Goal: Task Accomplishment & Management: Use online tool/utility

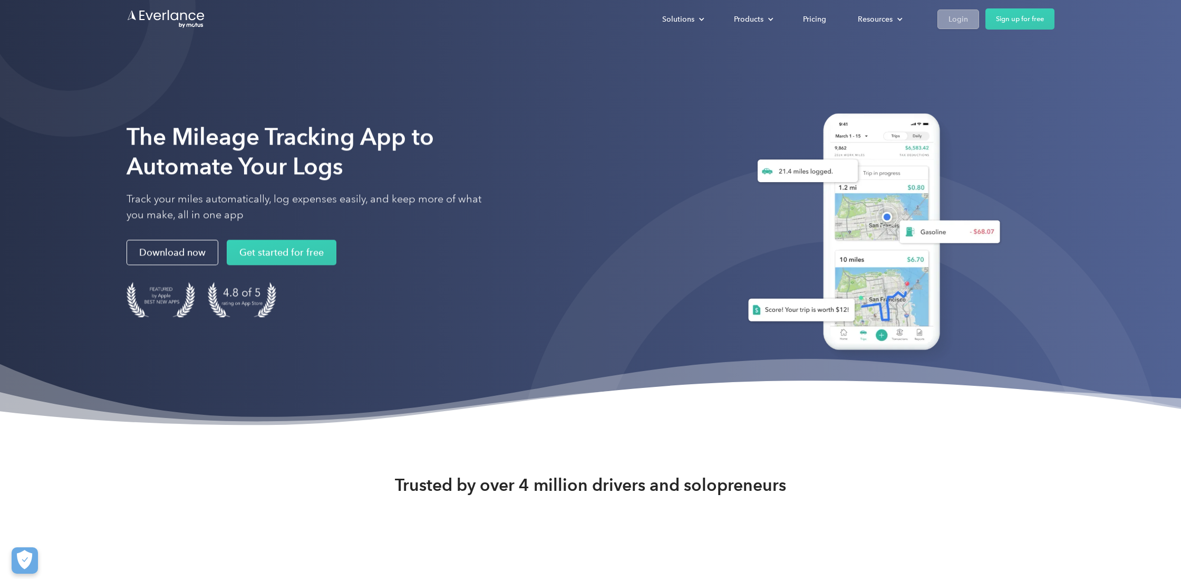
click at [961, 20] on div "Login" at bounding box center [959, 19] width 20 height 13
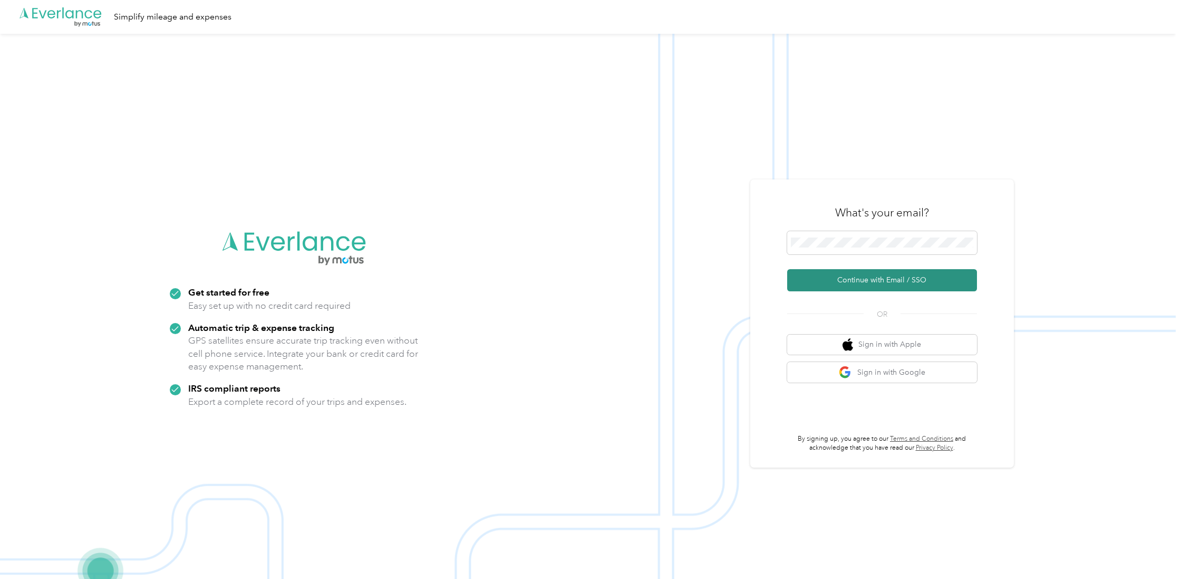
click at [846, 278] on button "Continue with Email / SSO" at bounding box center [882, 280] width 190 height 22
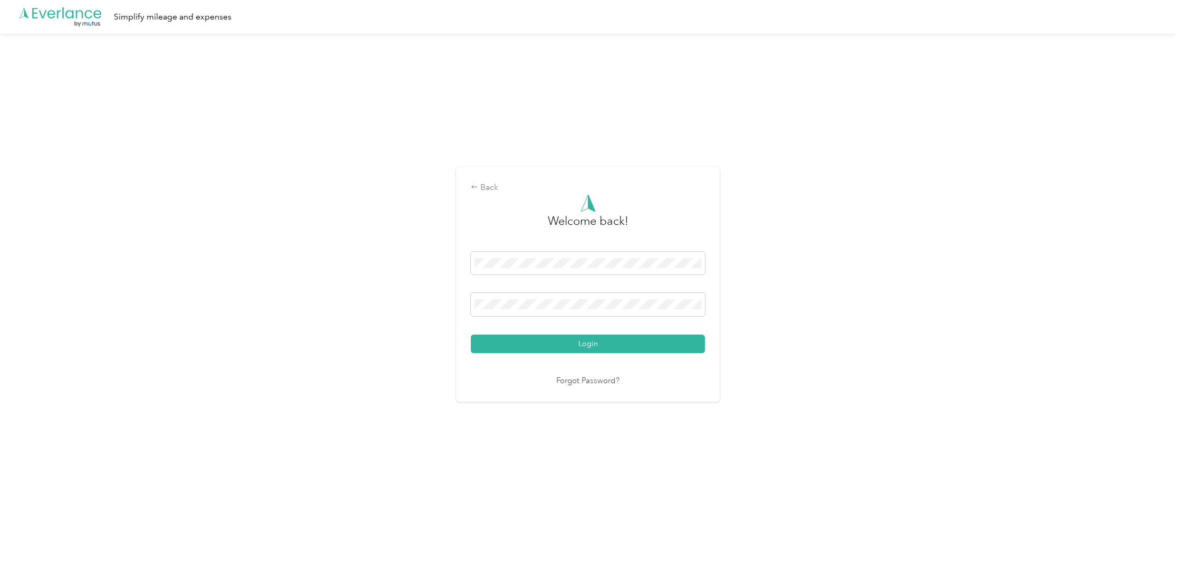
click at [591, 343] on button "Login" at bounding box center [588, 343] width 234 height 18
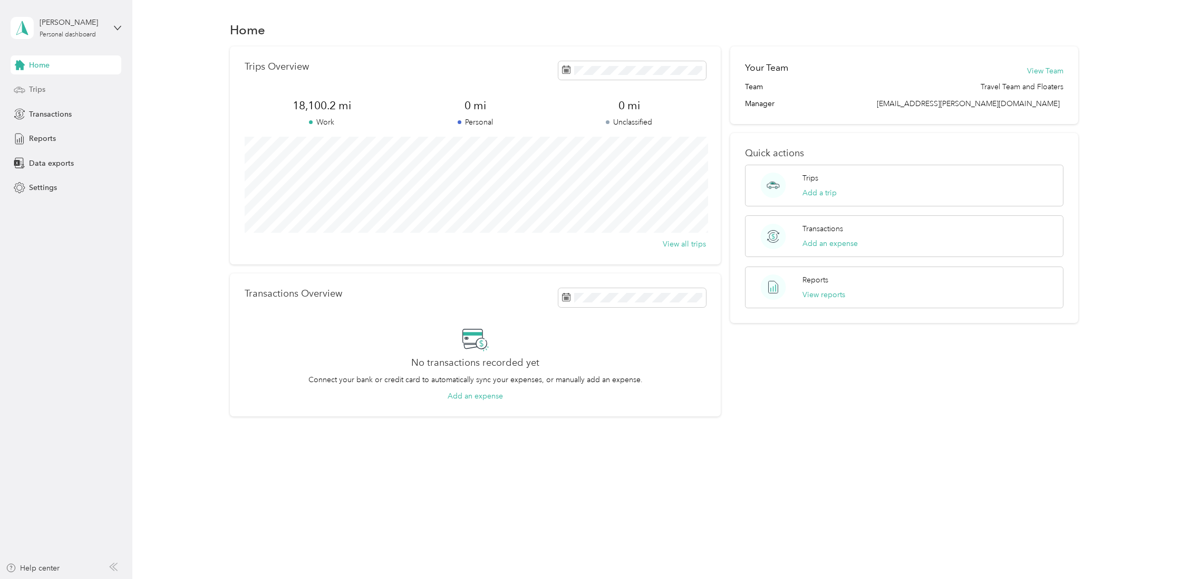
click at [40, 88] on span "Trips" at bounding box center [37, 89] width 16 height 11
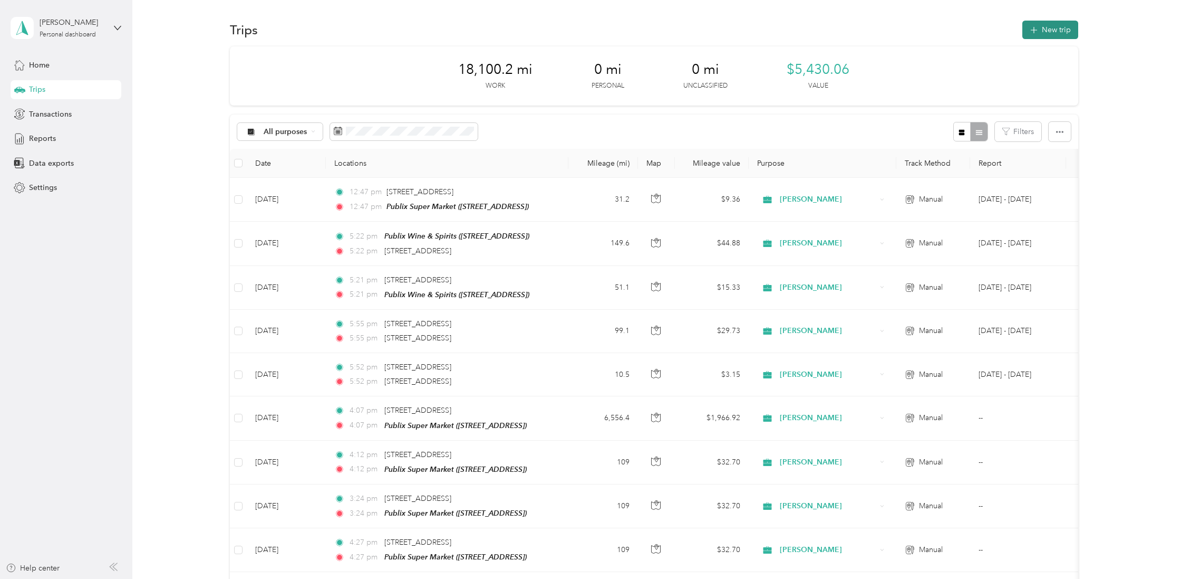
click at [1053, 30] on button "New trip" at bounding box center [1051, 30] width 56 height 18
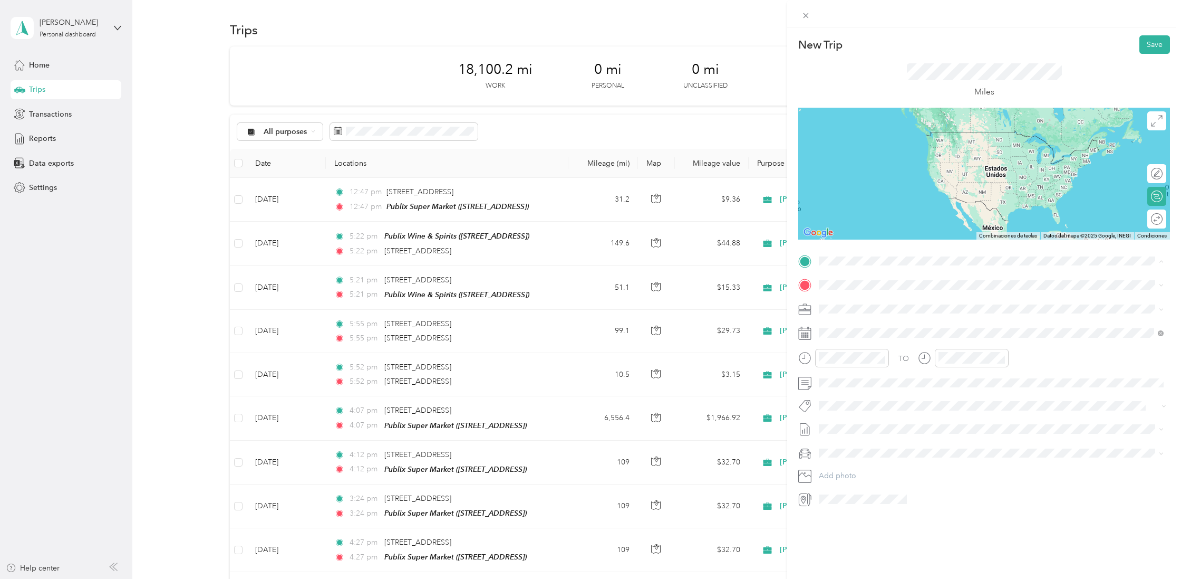
click at [852, 300] on span "[STREET_ADDRESS][US_STATE]" at bounding box center [891, 298] width 105 height 9
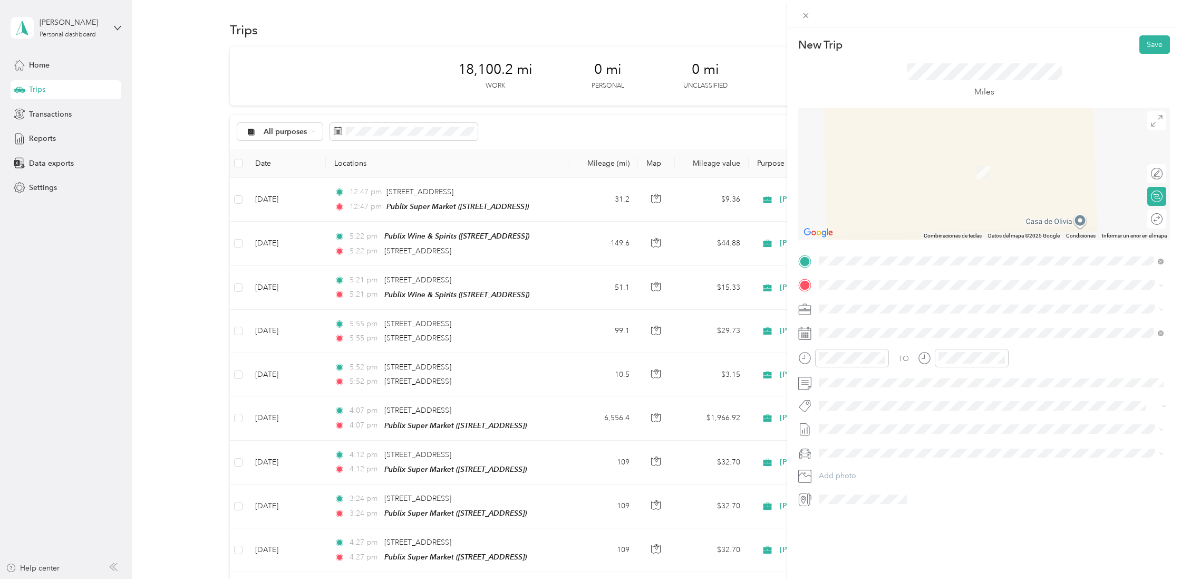
click at [910, 326] on div "TEAM Publix Super Market" at bounding box center [902, 326] width 126 height 13
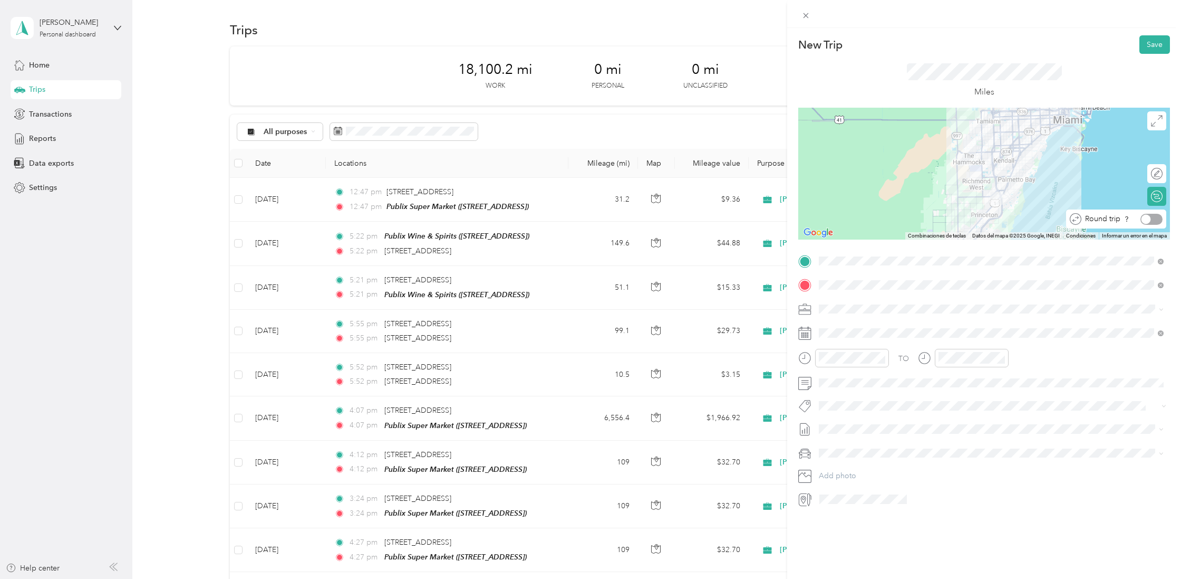
click at [1147, 219] on div at bounding box center [1146, 218] width 9 height 9
click at [1148, 44] on button "Save" at bounding box center [1155, 44] width 31 height 18
